Goal: Transaction & Acquisition: Download file/media

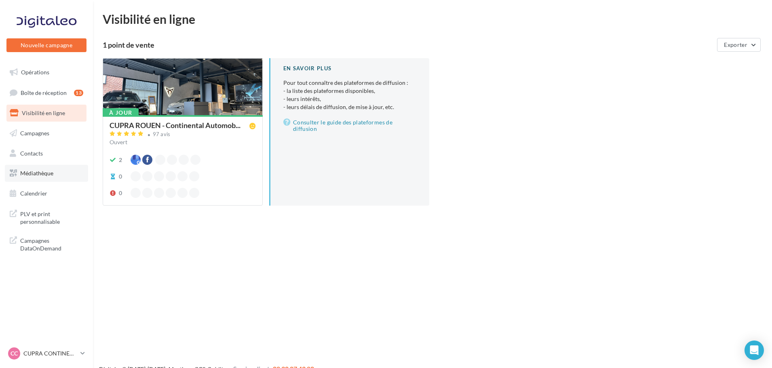
click at [55, 179] on link "Médiathèque" at bounding box center [46, 173] width 83 height 17
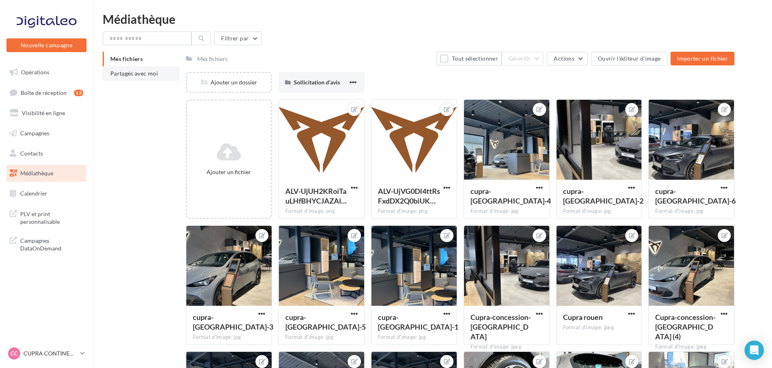
click at [137, 77] on li "Partagés avec moi" at bounding box center [141, 73] width 77 height 15
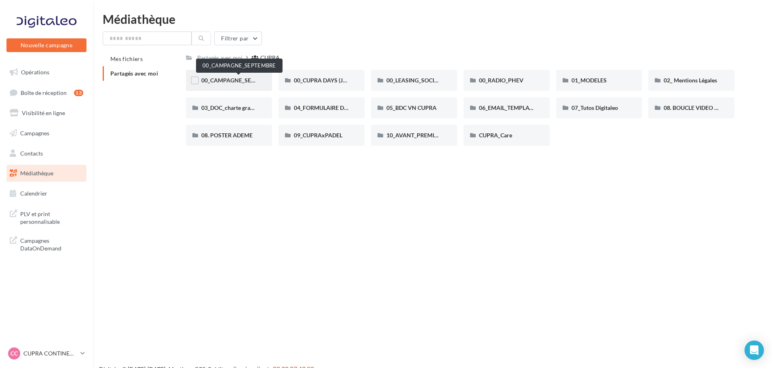
click at [226, 78] on span "00_CAMPAGNE_SEPTEMBRE" at bounding box center [239, 80] width 76 height 7
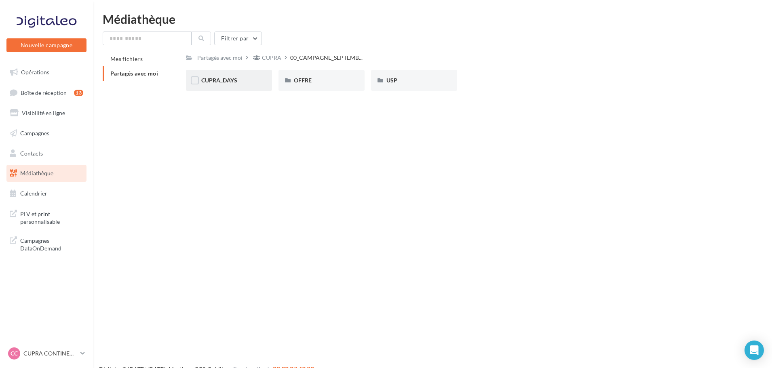
click at [248, 78] on div "CUPRA_DAYS" at bounding box center [228, 80] width 55 height 8
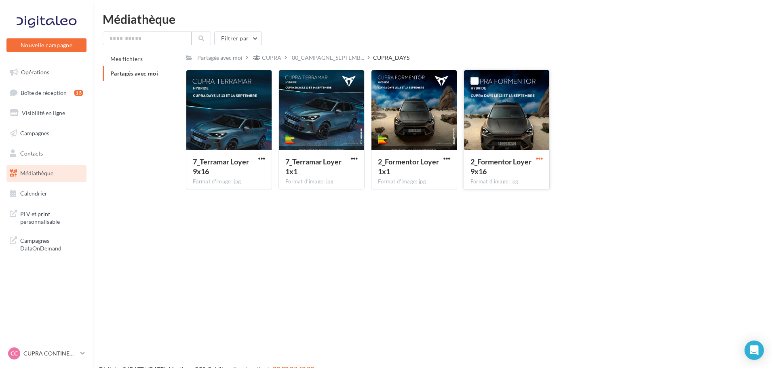
click at [538, 158] on span "button" at bounding box center [539, 158] width 7 height 7
click at [531, 178] on button "Télécharger" at bounding box center [504, 174] width 81 height 21
click at [261, 160] on span "button" at bounding box center [261, 158] width 7 height 7
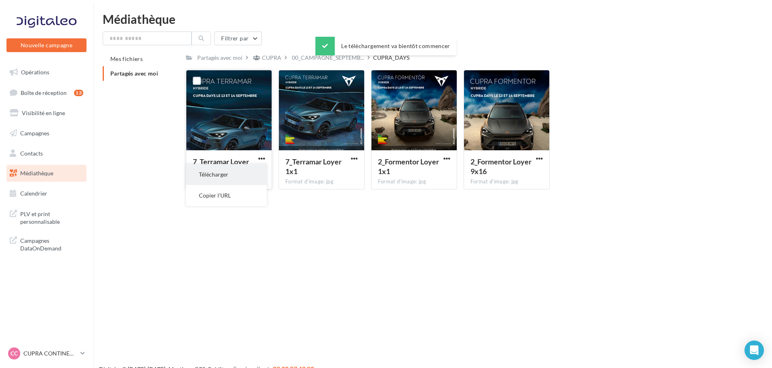
click at [259, 182] on button "Télécharger" at bounding box center [226, 174] width 81 height 21
click at [324, 58] on div "Le téléchargement va bientôt commencer" at bounding box center [385, 48] width 141 height 22
click at [324, 59] on span "00_CAMPAGNE_SEPTEMB..." at bounding box center [328, 58] width 72 height 8
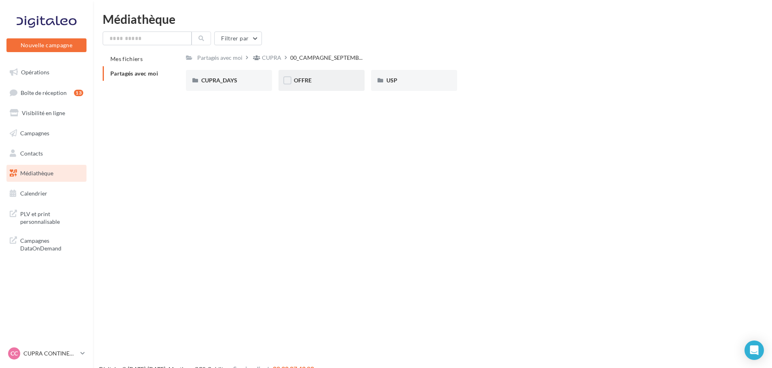
click at [323, 76] on div "OFFRE" at bounding box center [322, 80] width 86 height 21
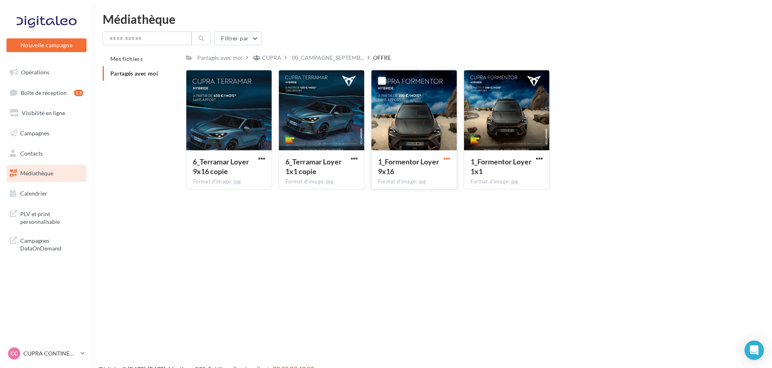
click at [448, 156] on span "button" at bounding box center [447, 158] width 7 height 7
click at [435, 173] on button "Télécharger" at bounding box center [411, 174] width 81 height 21
click at [255, 159] on div "6_Terramar Loyer 9x16 copie" at bounding box center [224, 166] width 63 height 19
click at [260, 161] on span "button" at bounding box center [261, 158] width 7 height 7
click at [256, 171] on button "Télécharger" at bounding box center [226, 174] width 81 height 21
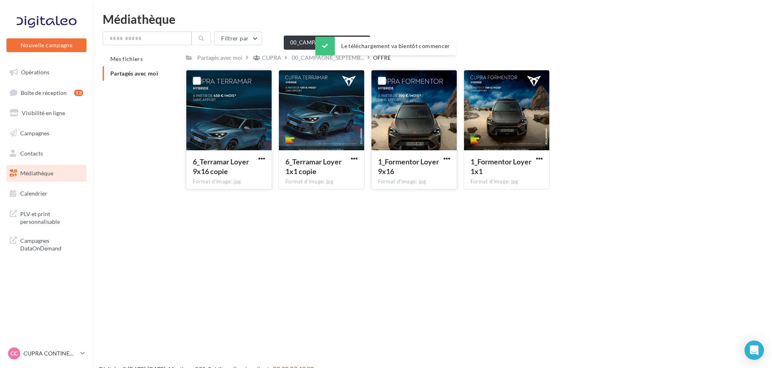
click at [335, 53] on div "Le téléchargement va bientôt commencer" at bounding box center [385, 46] width 141 height 19
click at [336, 58] on div "Le téléchargement va bientôt commencer" at bounding box center [385, 48] width 141 height 22
click at [333, 59] on span "00_CAMPAGNE_SEPTEMB..." at bounding box center [328, 58] width 72 height 8
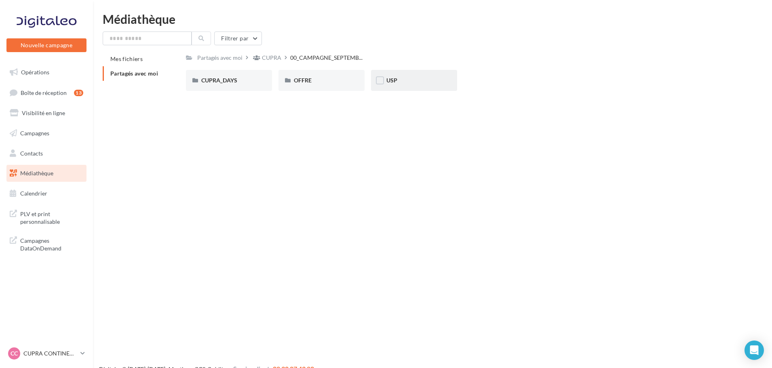
click at [404, 79] on div "USP" at bounding box center [414, 80] width 55 height 8
